Goal: Complete application form

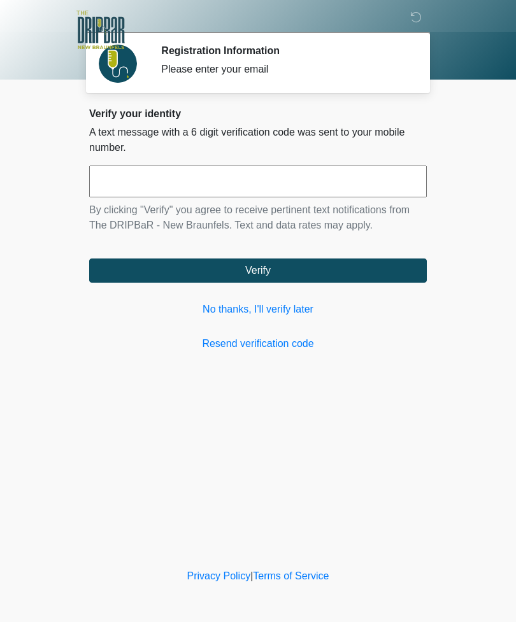
click at [307, 304] on link "No thanks, I'll verify later" at bounding box center [257, 309] width 337 height 15
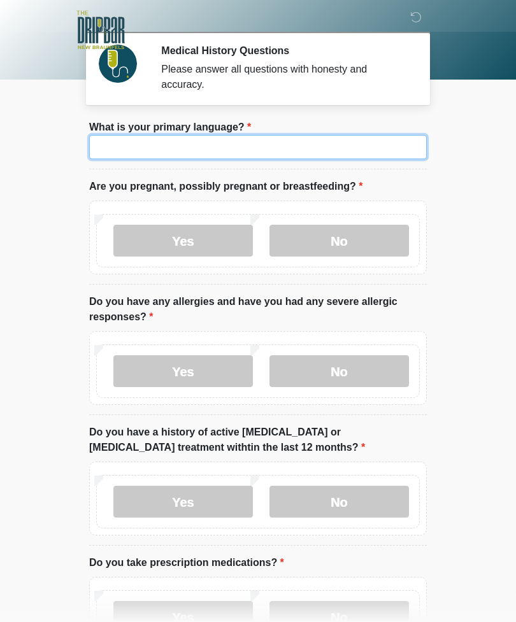
click at [337, 143] on input "What is your primary language?" at bounding box center [257, 147] width 337 height 24
type input "*******"
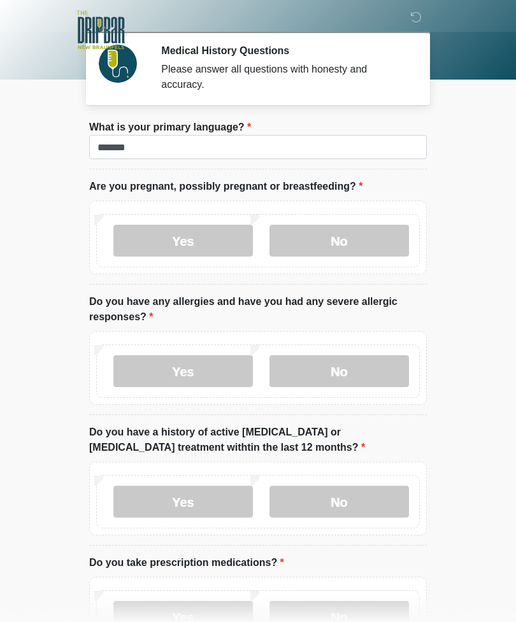
click at [352, 237] on label "No" at bounding box center [338, 241] width 139 height 32
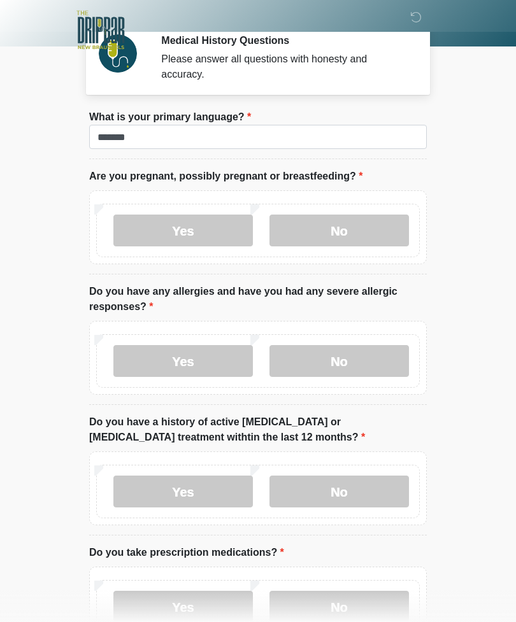
scroll to position [39, 0]
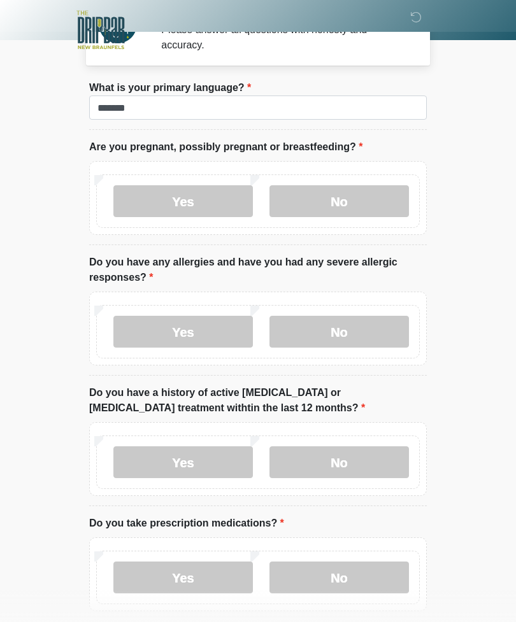
click at [376, 327] on label "No" at bounding box center [338, 332] width 139 height 32
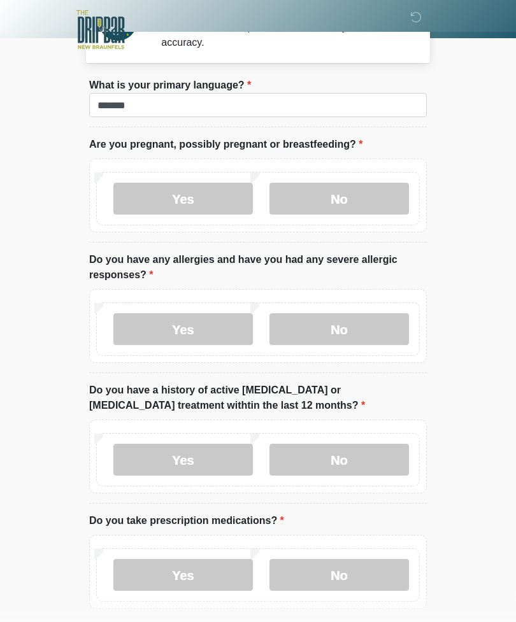
scroll to position [44, 0]
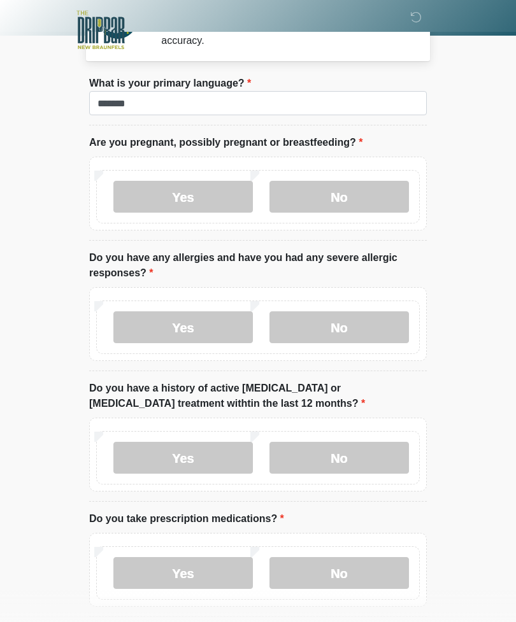
click at [380, 451] on label "No" at bounding box center [338, 458] width 139 height 32
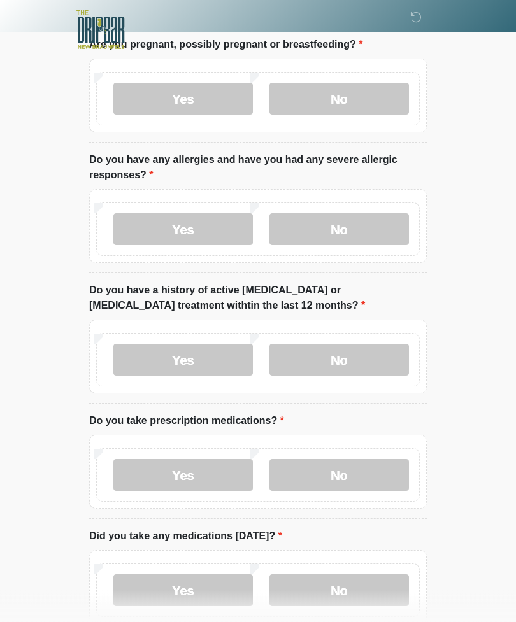
scroll to position [143, 0]
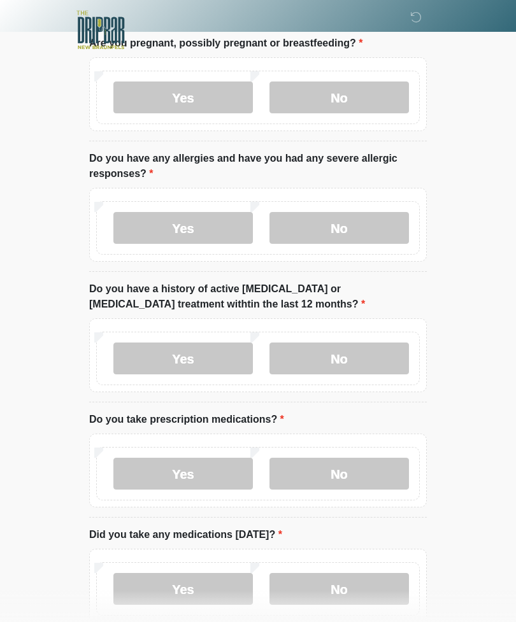
click at [142, 458] on label "Yes" at bounding box center [182, 474] width 139 height 32
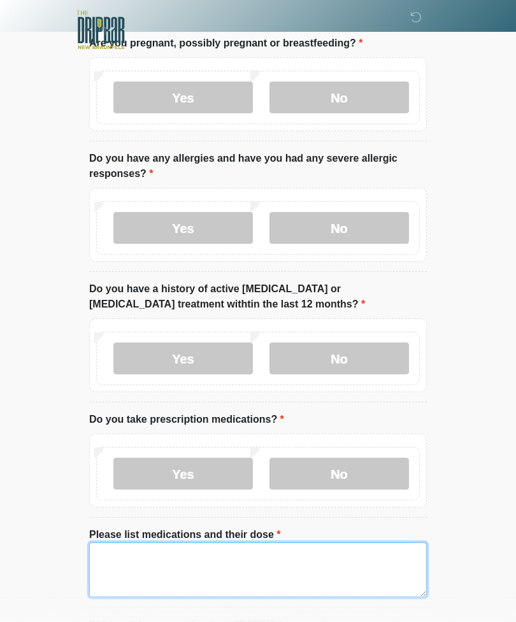
click at [326, 563] on textarea "Please list medications and their dose" at bounding box center [257, 569] width 337 height 55
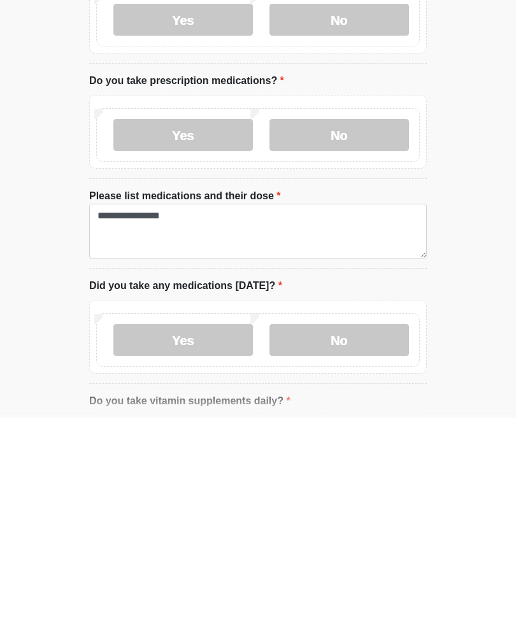
click at [208, 528] on label "Yes" at bounding box center [182, 544] width 139 height 32
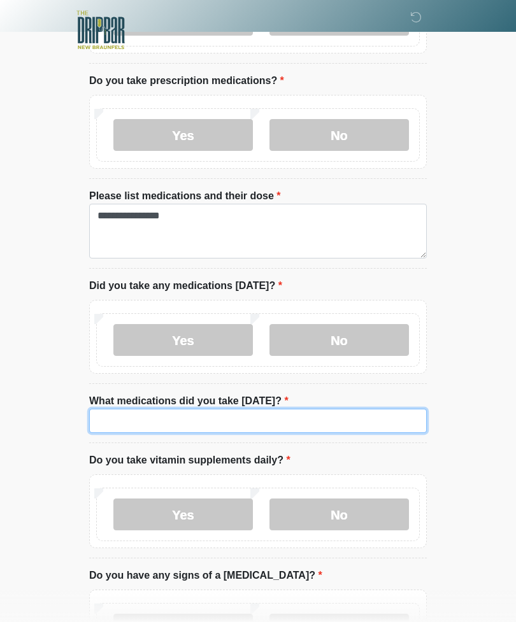
click at [298, 411] on input "What medications did you take today?" at bounding box center [257, 421] width 337 height 24
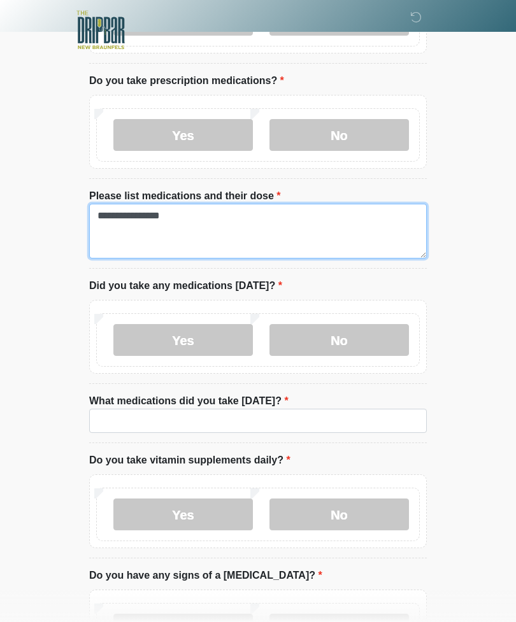
click at [274, 219] on textarea "**********" at bounding box center [257, 231] width 337 height 55
type textarea "**********"
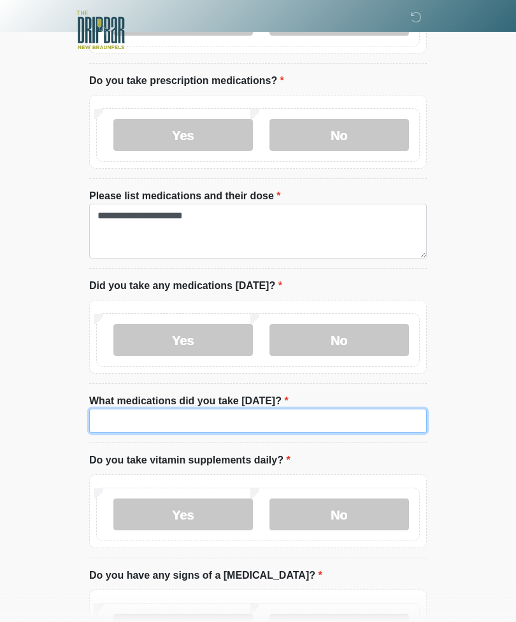
click at [381, 420] on input "What medications did you take today?" at bounding box center [257, 421] width 337 height 24
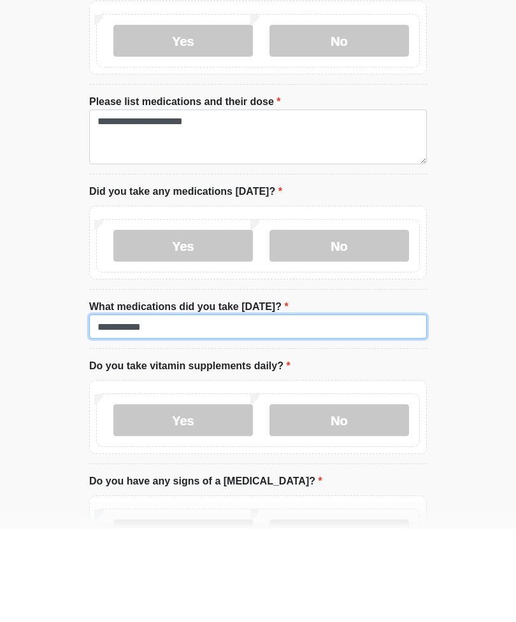
type input "**********"
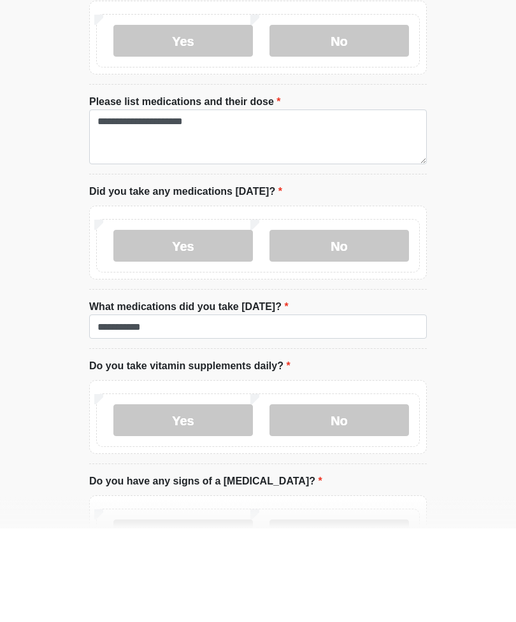
click at [148, 498] on label "Yes" at bounding box center [182, 514] width 139 height 32
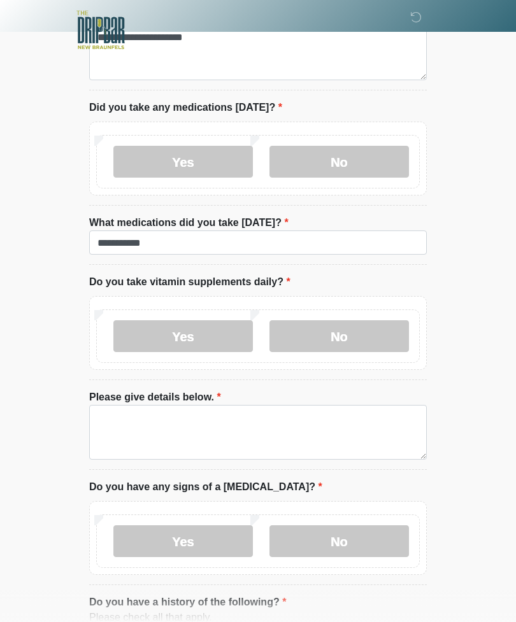
scroll to position [661, 0]
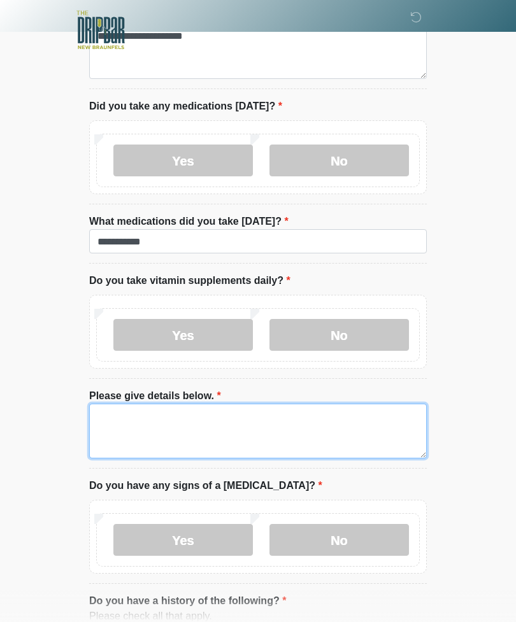
click at [116, 427] on textarea "Please give details below." at bounding box center [257, 431] width 337 height 55
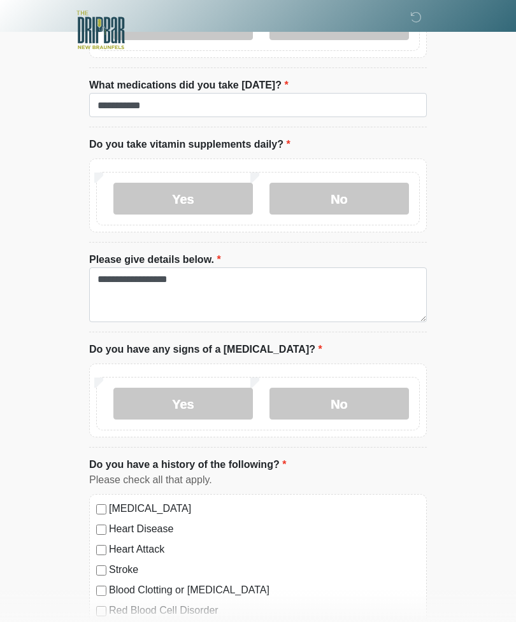
scroll to position [840, 0]
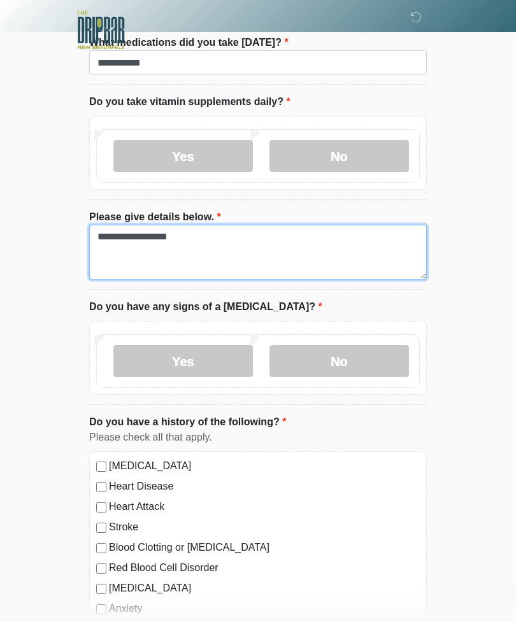
type textarea "**********"
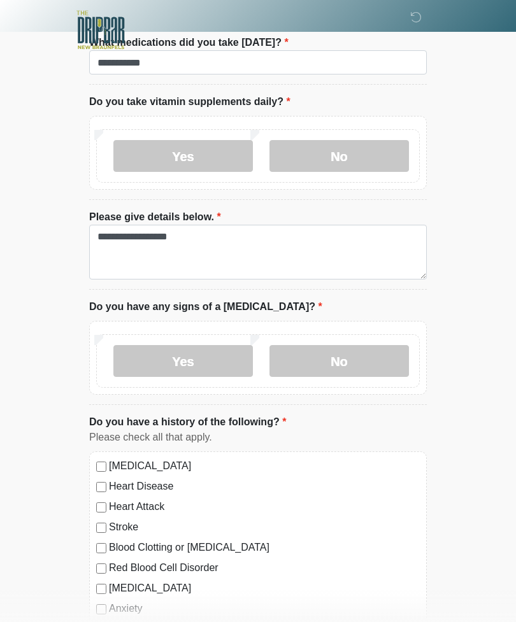
click at [391, 345] on label "No" at bounding box center [338, 361] width 139 height 32
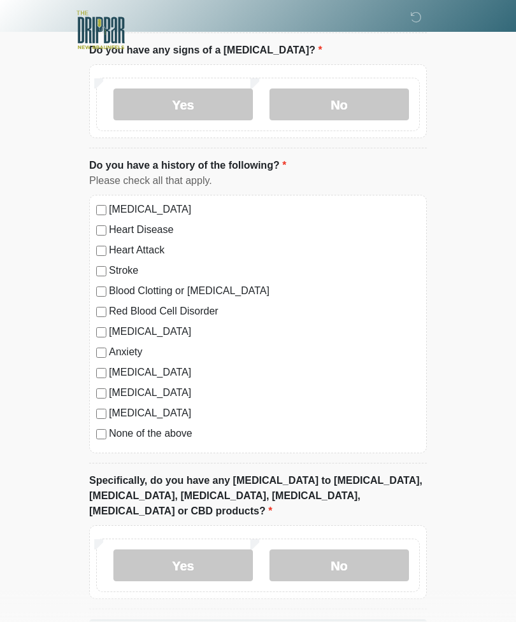
scroll to position [1098, 0]
click at [344, 549] on label "No" at bounding box center [338, 565] width 139 height 32
click at [352, 619] on button "Continue" at bounding box center [257, 631] width 337 height 24
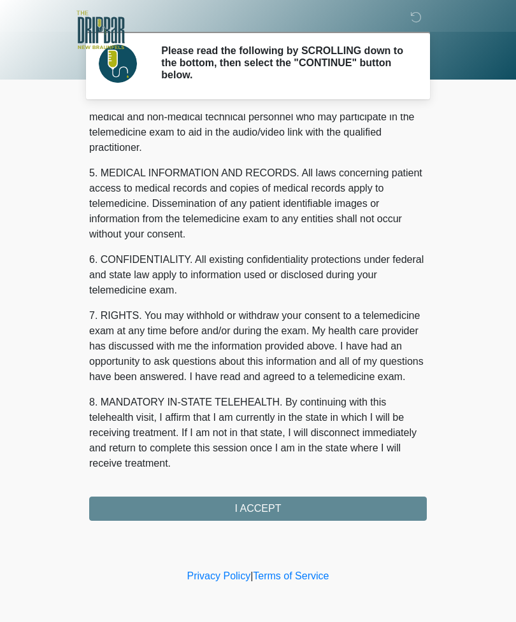
scroll to position [386, 0]
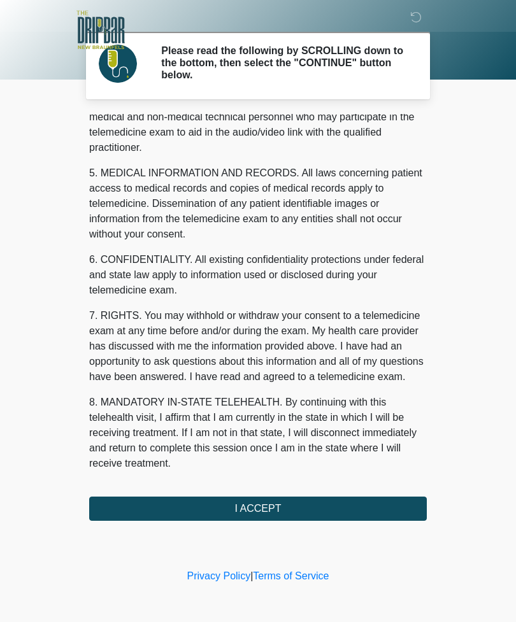
click at [305, 507] on button "I ACCEPT" at bounding box center [257, 509] width 337 height 24
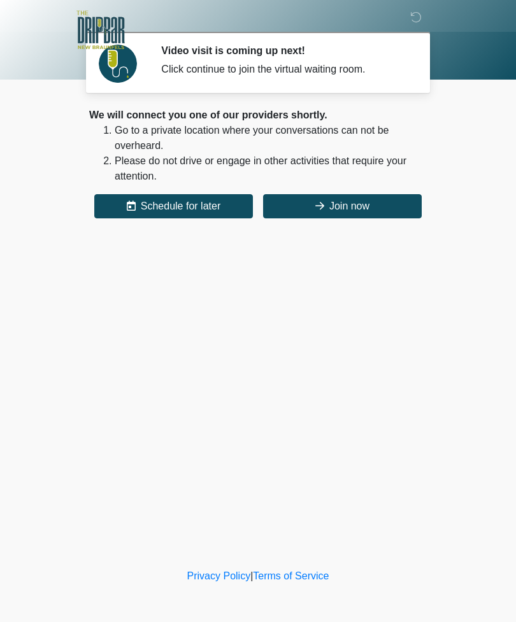
click at [336, 199] on button "Join now" at bounding box center [342, 206] width 159 height 24
